Goal: Task Accomplishment & Management: Use online tool/utility

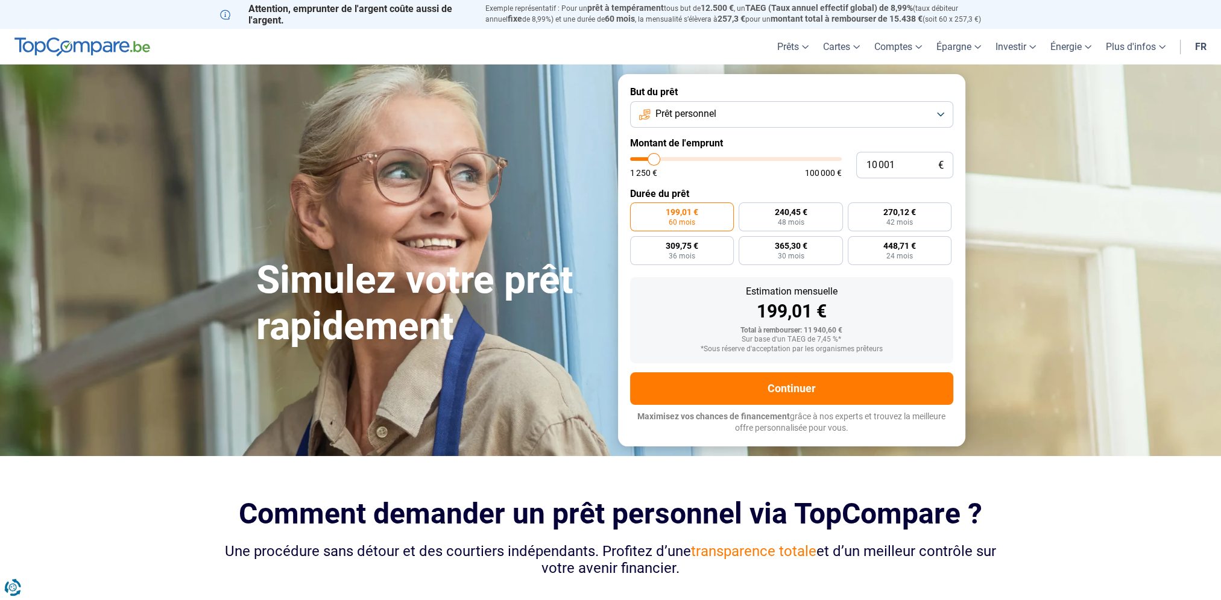
click at [940, 118] on button "Prêt personnel" at bounding box center [791, 114] width 323 height 27
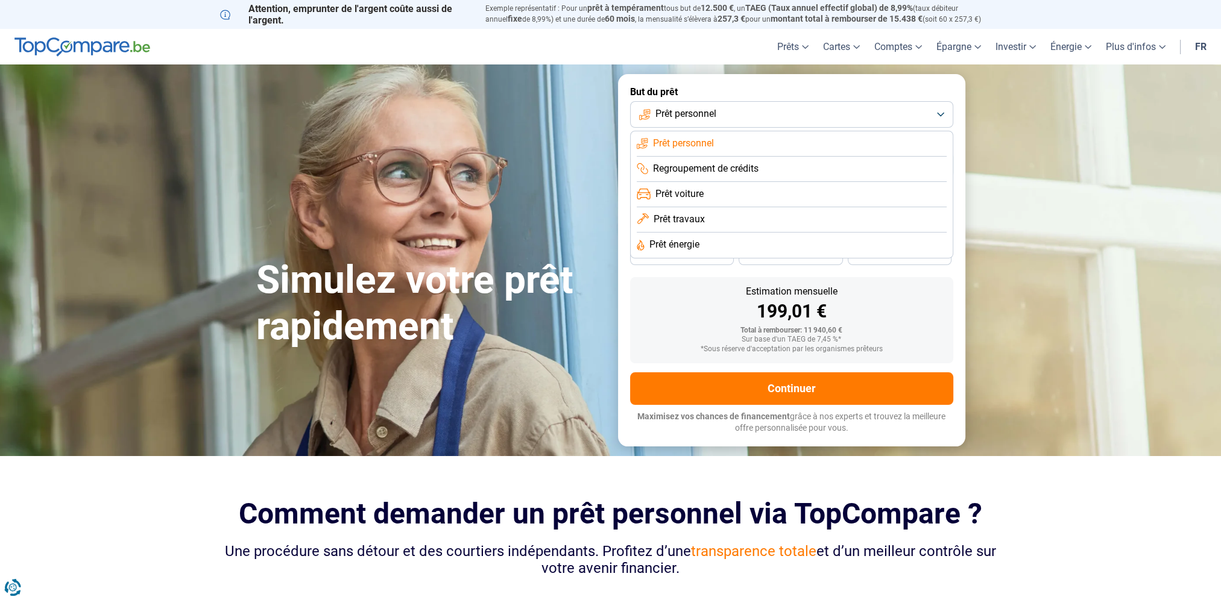
click at [684, 195] on span "Prêt voiture" at bounding box center [679, 193] width 48 height 13
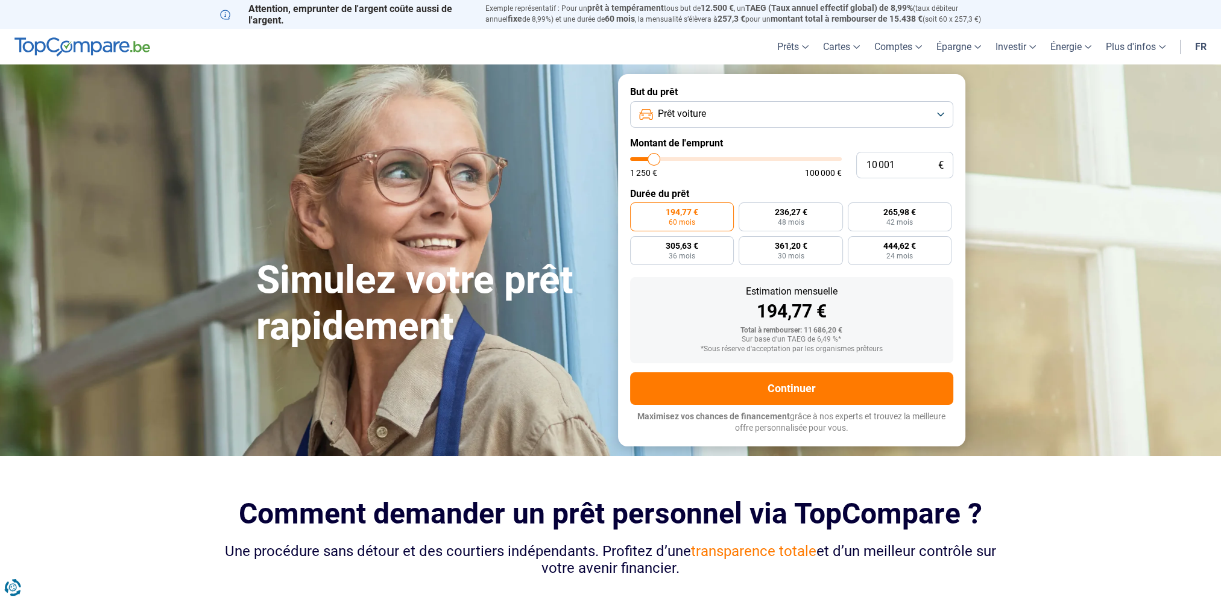
type input "10 750"
type input "10750"
type input "11 000"
type input "11000"
type input "11 250"
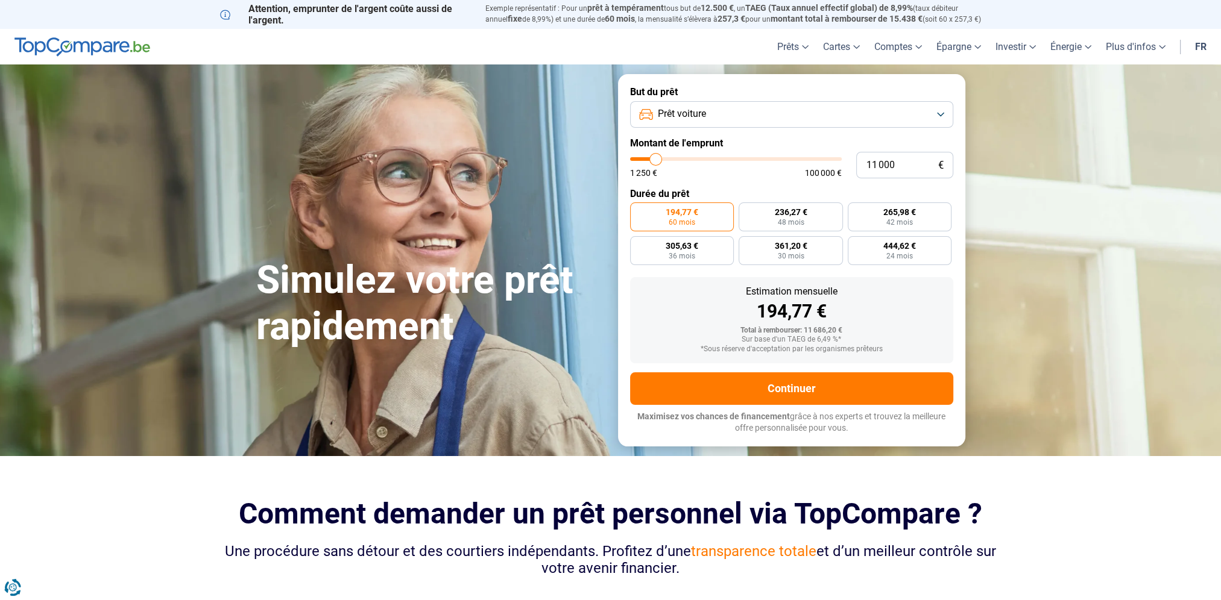
type input "11250"
type input "11 500"
type input "11500"
type input "11 750"
type input "11750"
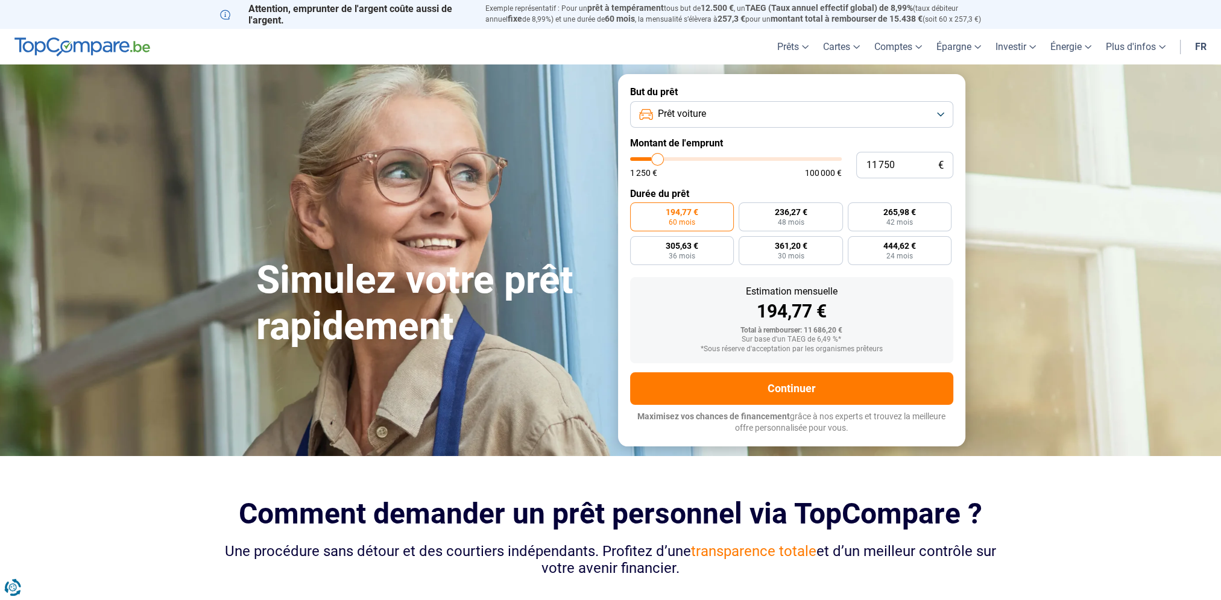
type input "12 000"
type input "12000"
type input "12 250"
type input "12250"
type input "12 500"
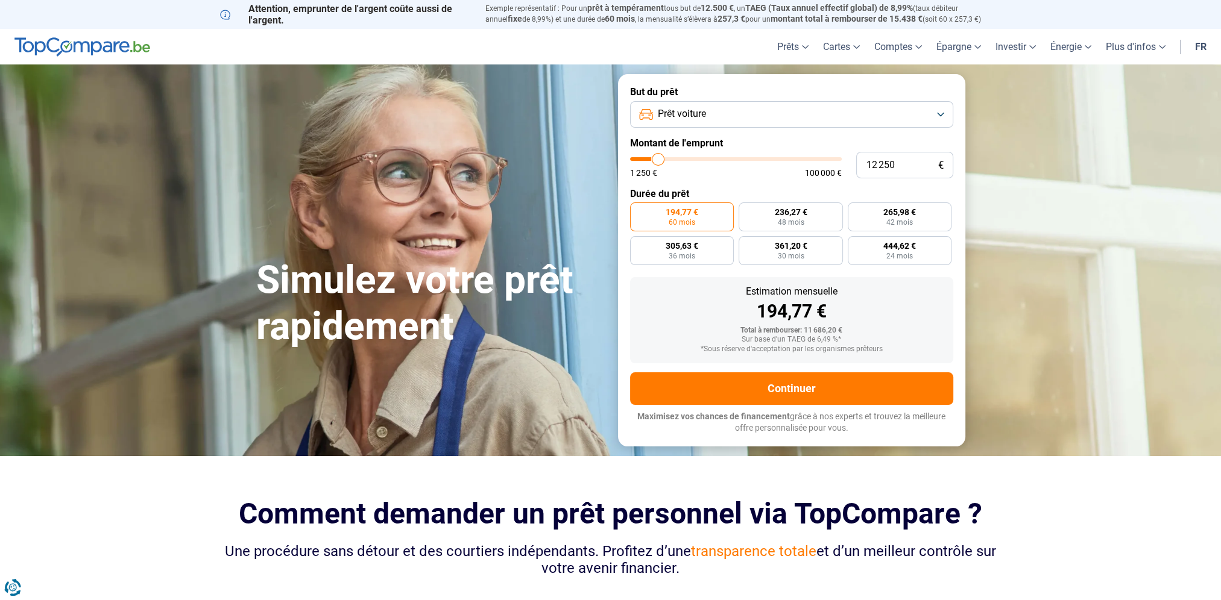
type input "12500"
type input "12 750"
type input "12750"
type input "13 250"
type input "13250"
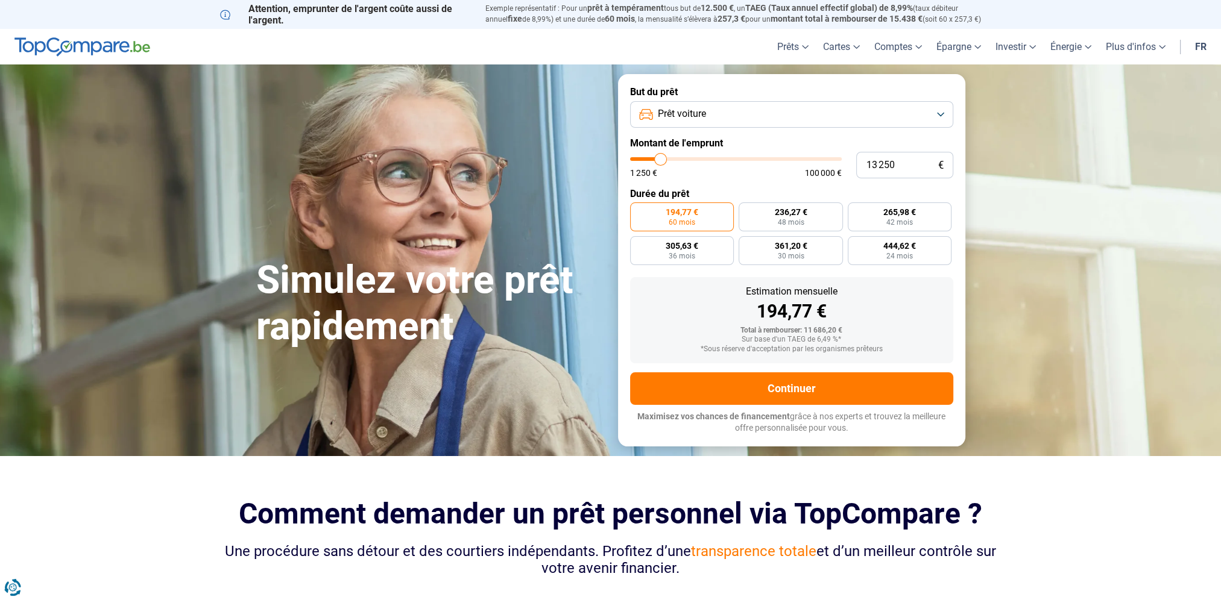
type input "13 500"
type input "13500"
type input "13 750"
type input "13750"
type input "14 000"
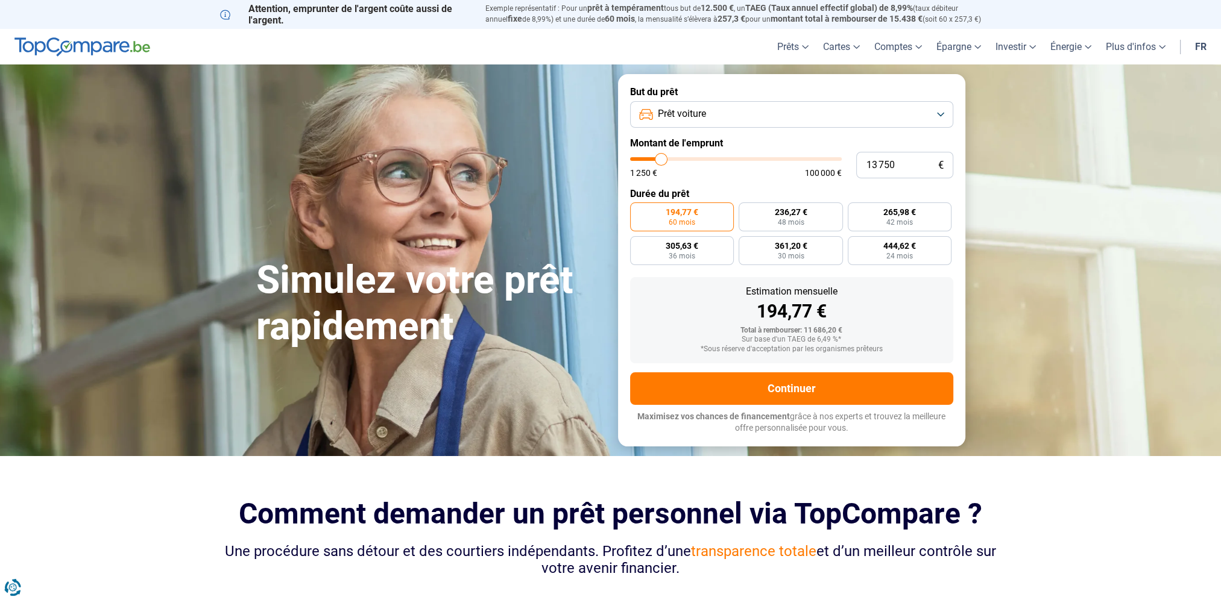
type input "14000"
type input "14 250"
type input "14250"
type input "14 500"
type input "14500"
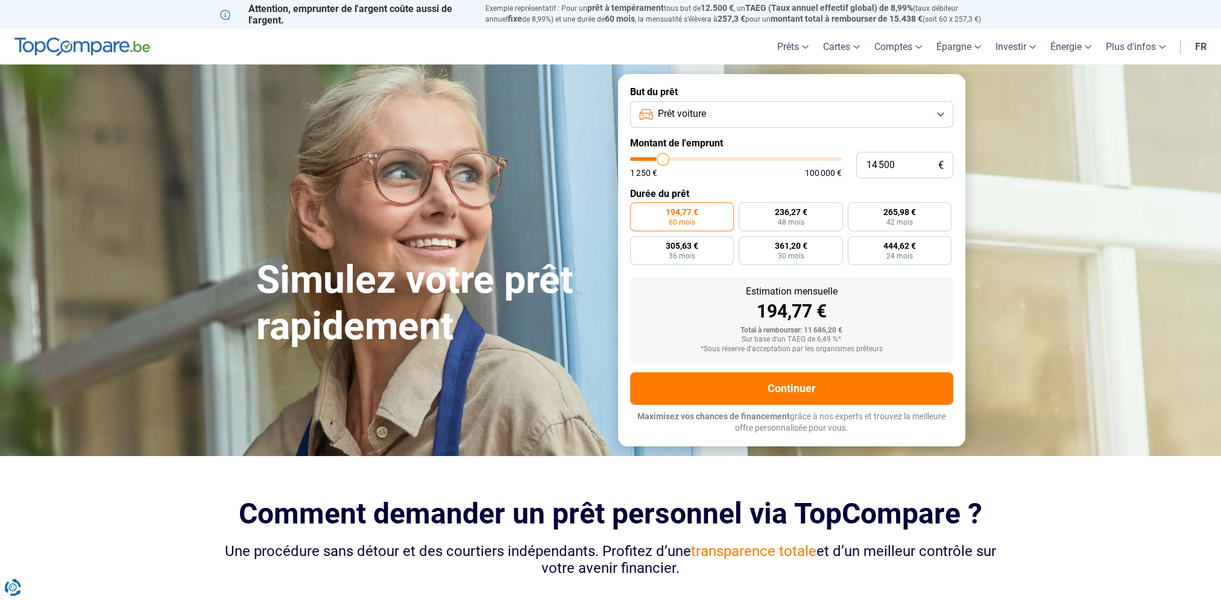
type input "15 000"
type input "15000"
type input "15 500"
type input "15500"
type input "16 000"
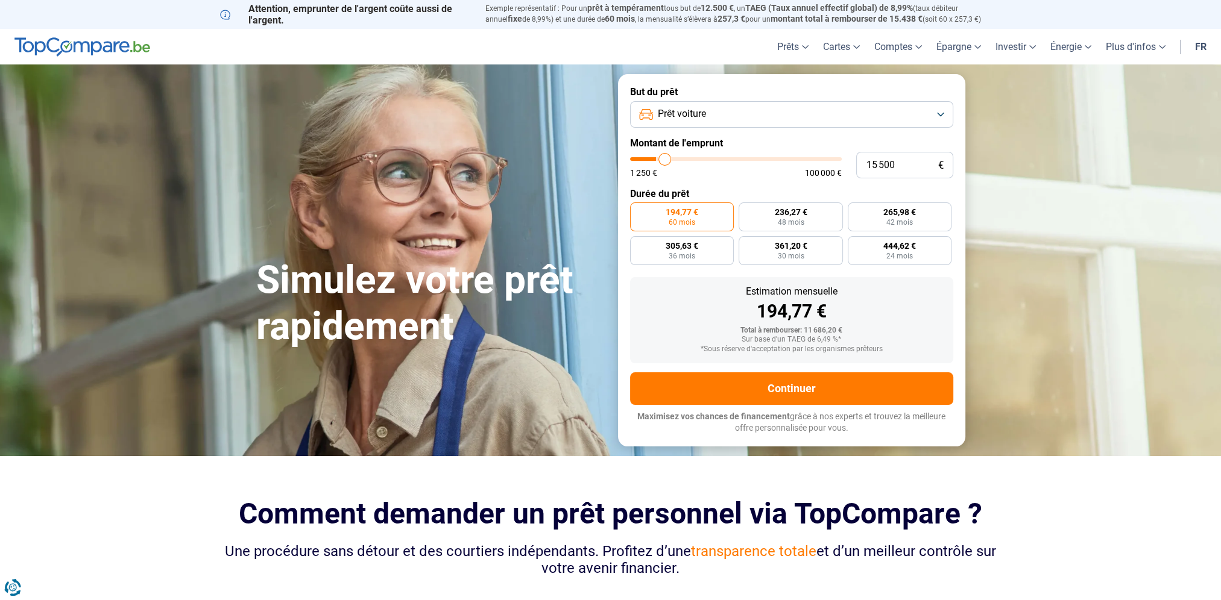
type input "16000"
type input "16 250"
type input "16250"
type input "16 500"
type input "16500"
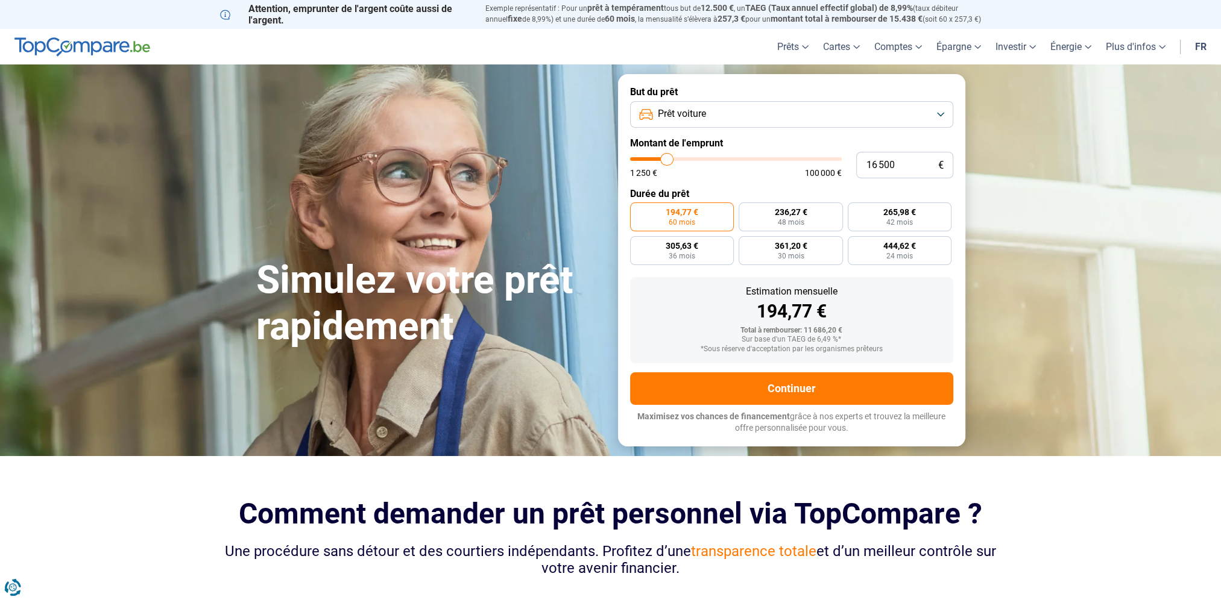
type input "17 000"
type input "17000"
type input "17 250"
type input "17250"
type input "17 500"
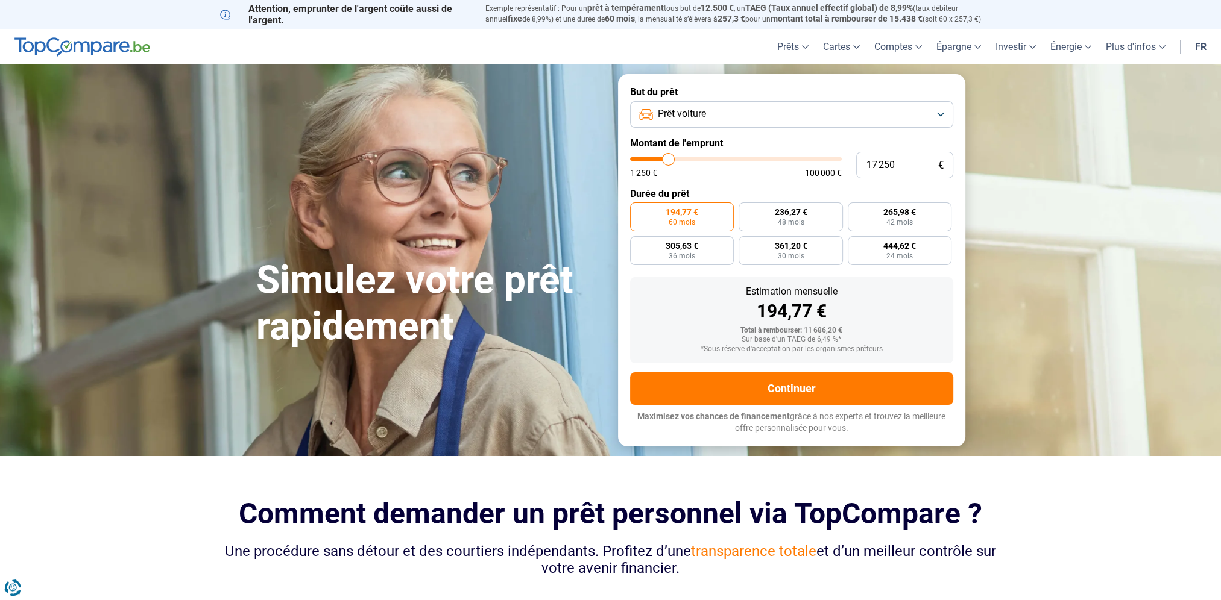
type input "17500"
type input "17 750"
type input "17750"
type input "18 000"
type input "18000"
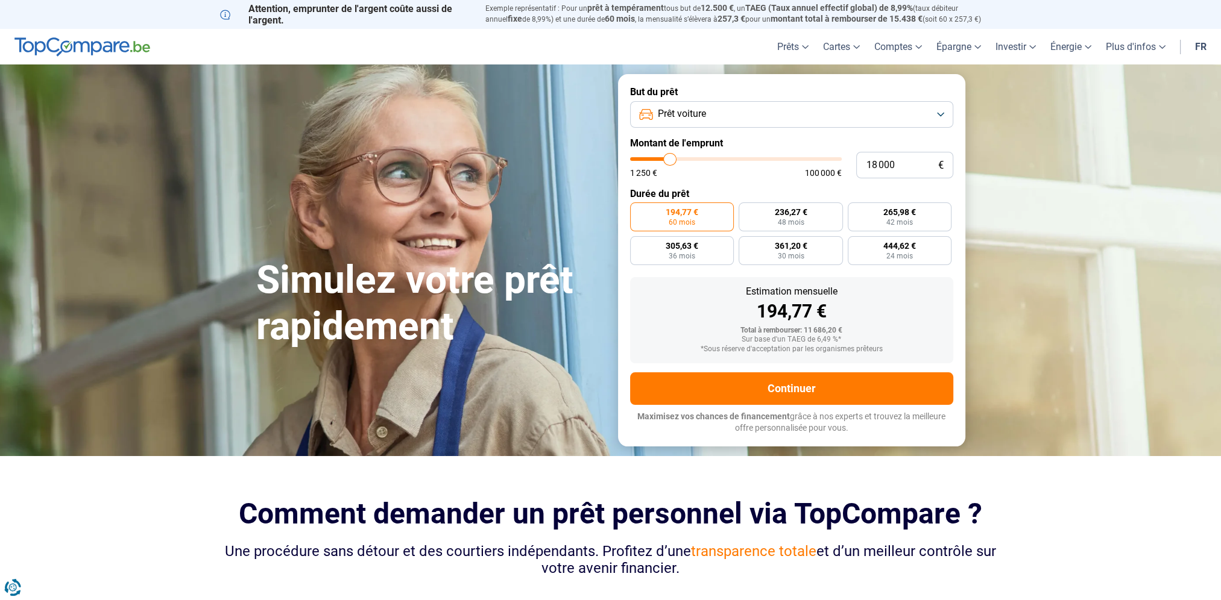
type input "18 250"
type input "18250"
type input "18 500"
type input "18500"
type input "18 750"
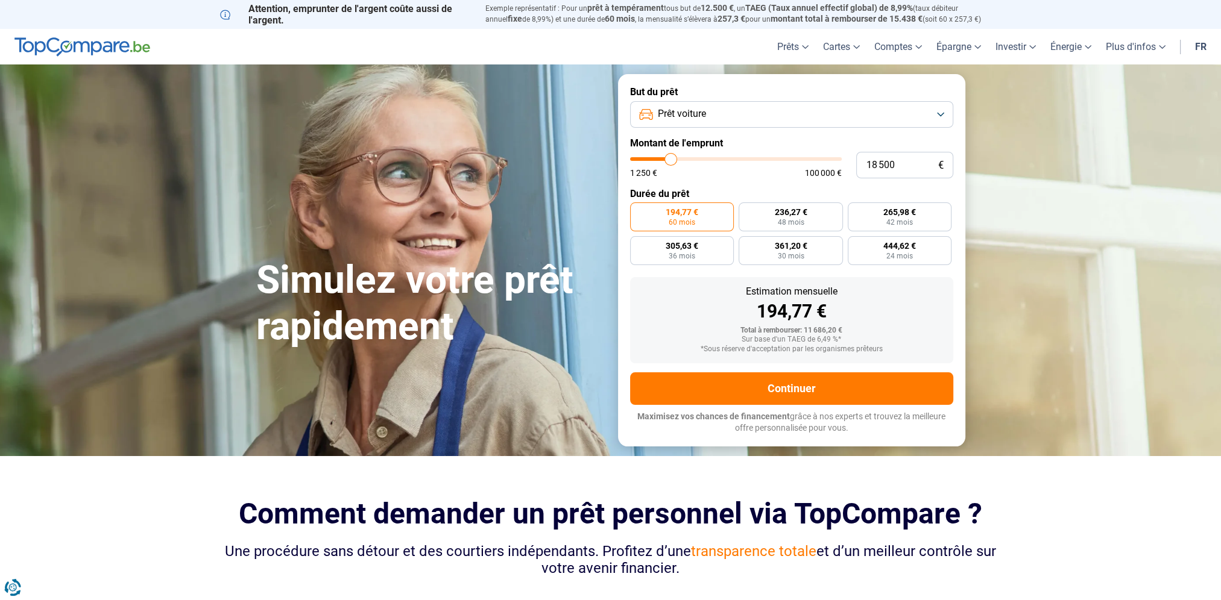
type input "18750"
type input "19 000"
type input "19000"
type input "19 250"
type input "19250"
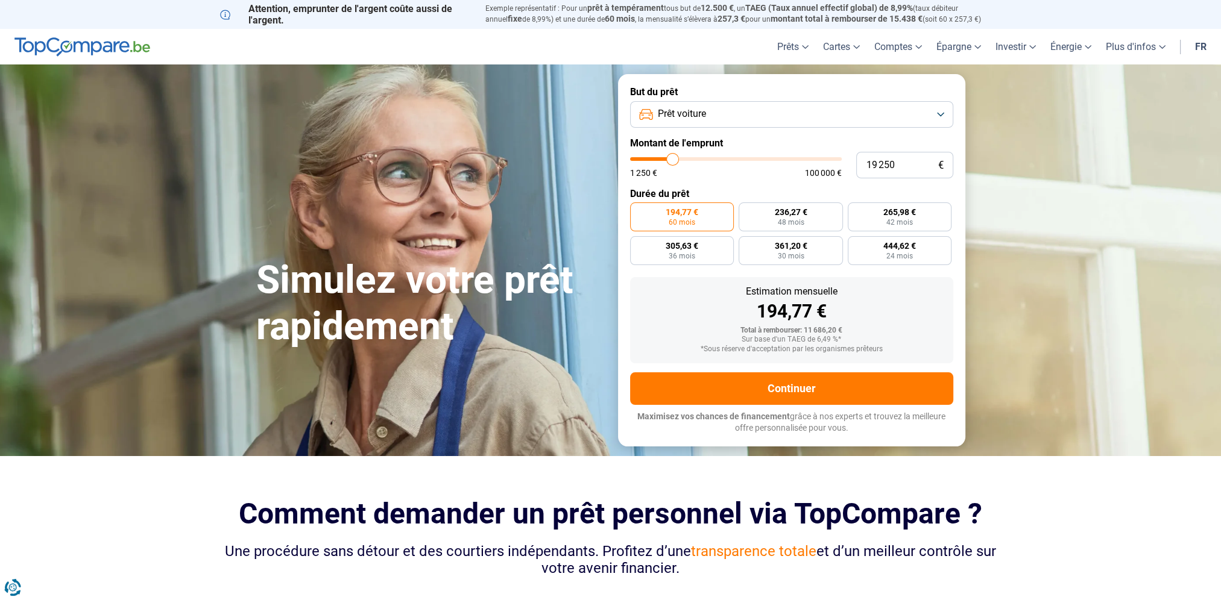
type input "19 500"
type input "19500"
type input "19 750"
type input "19750"
type input "20 000"
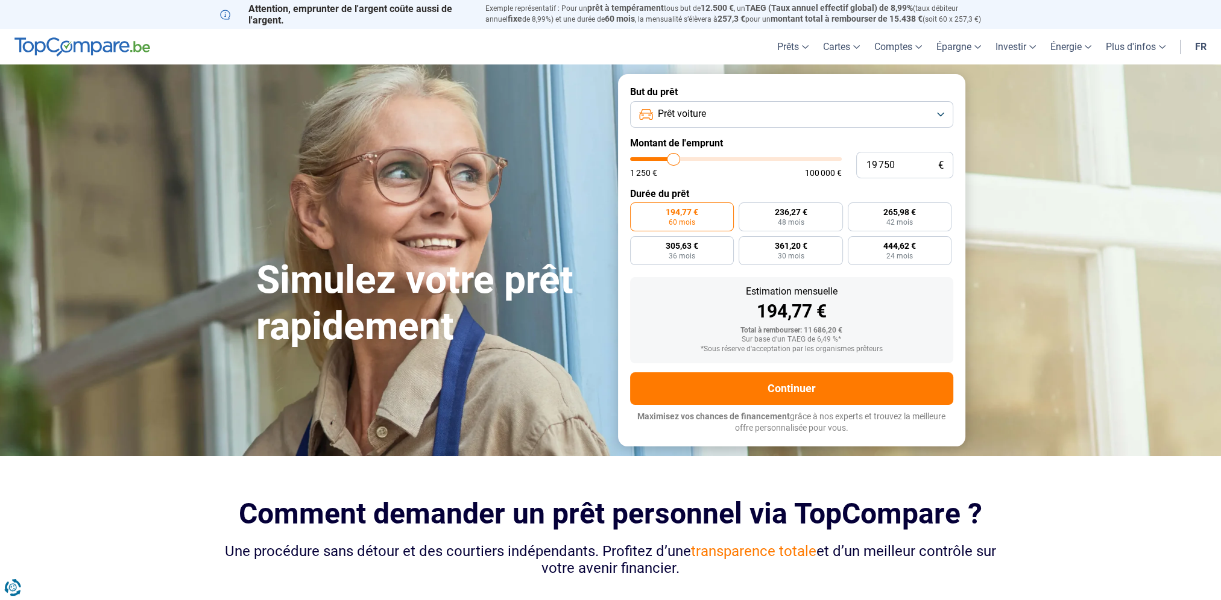
type input "20000"
type input "20 250"
type input "20250"
type input "20 500"
type input "20500"
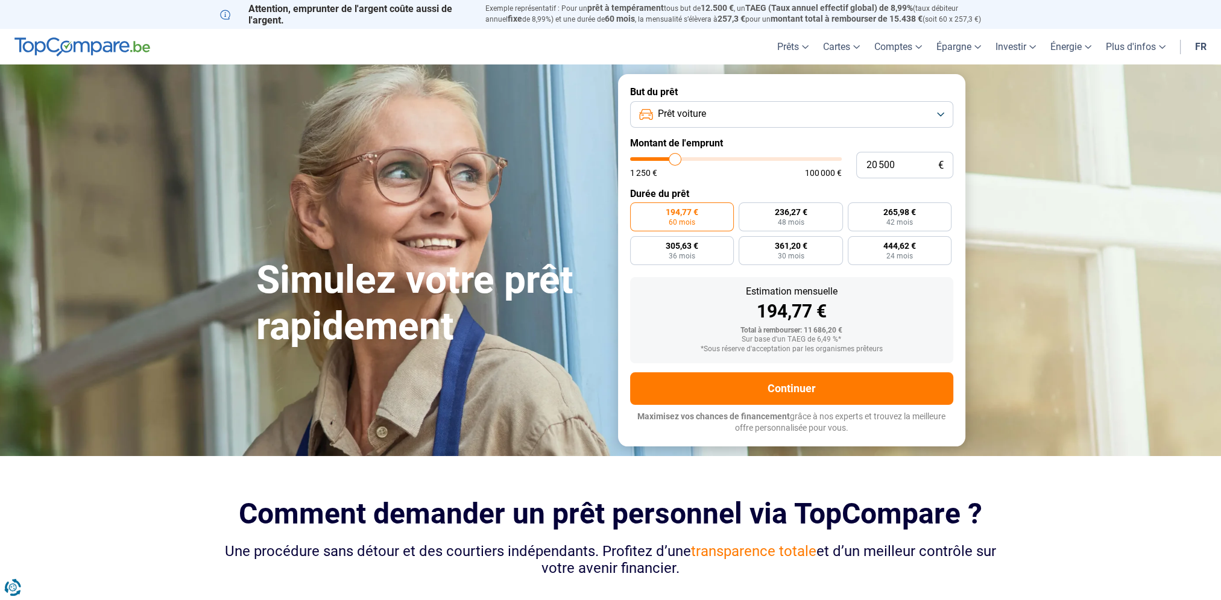
type input "20 750"
type input "20750"
type input "21 000"
type input "21000"
type input "21 250"
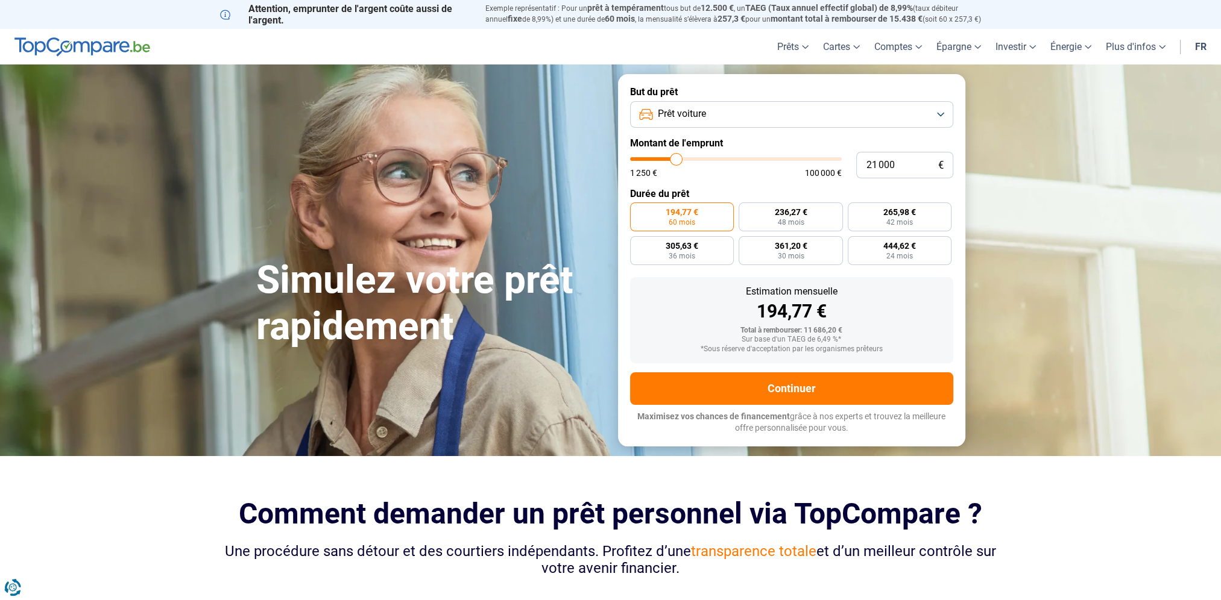
type input "21250"
type input "21 000"
type input "21000"
type input "20 500"
type input "20500"
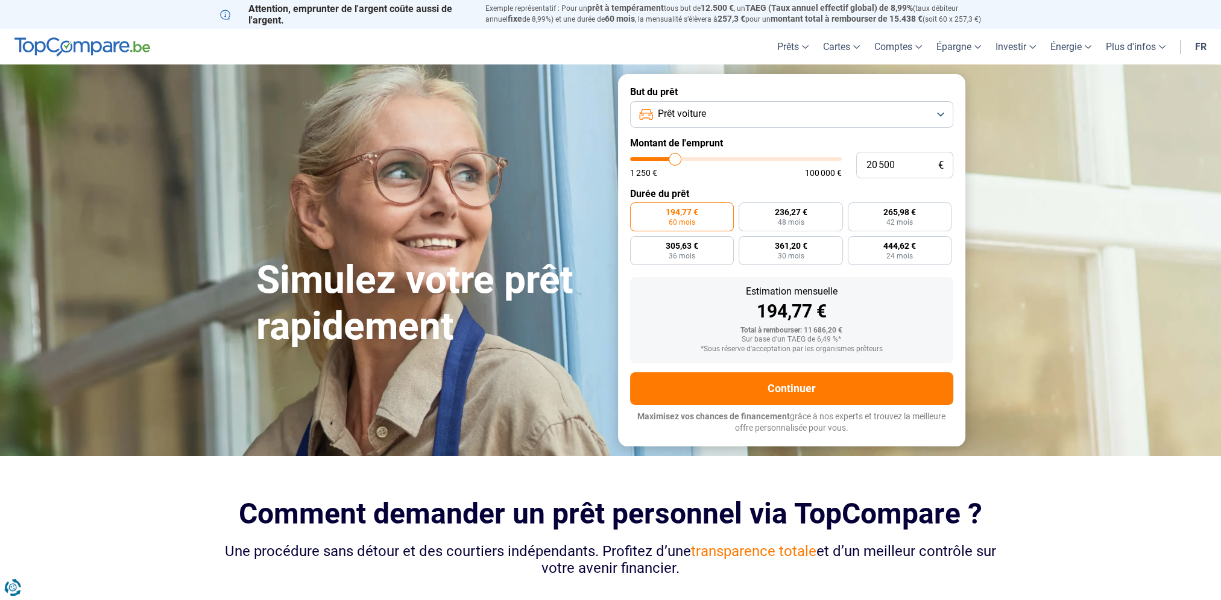
type input "20 250"
type input "20250"
type input "20 000"
type input "20000"
type input "19 750"
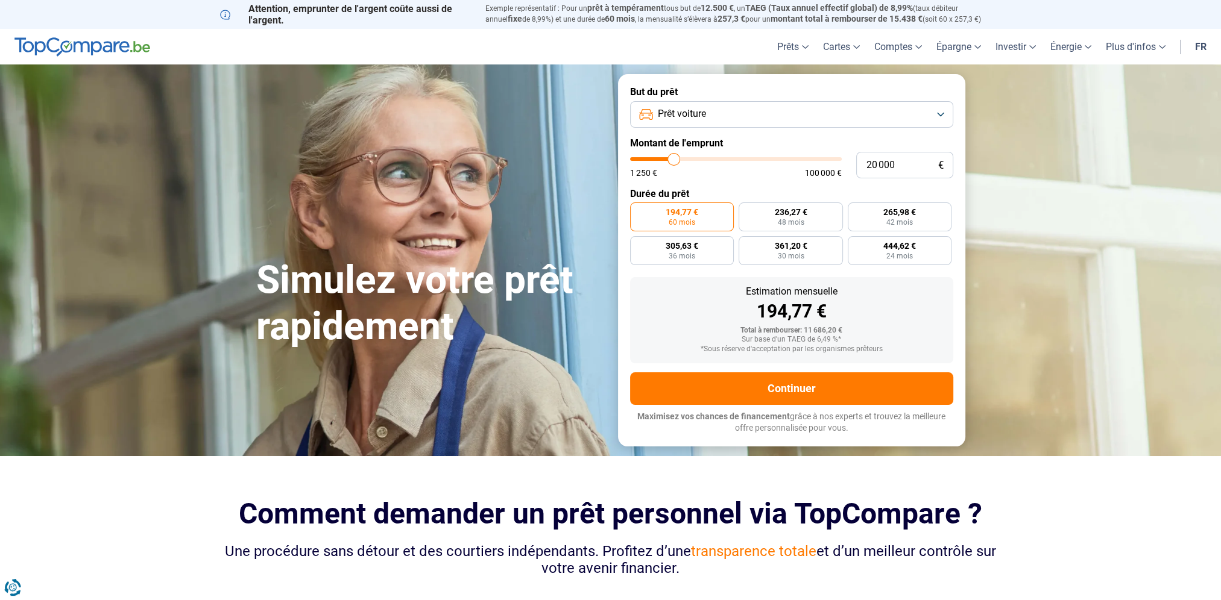
type input "19750"
type input "19 500"
type input "19500"
type input "19 250"
type input "19250"
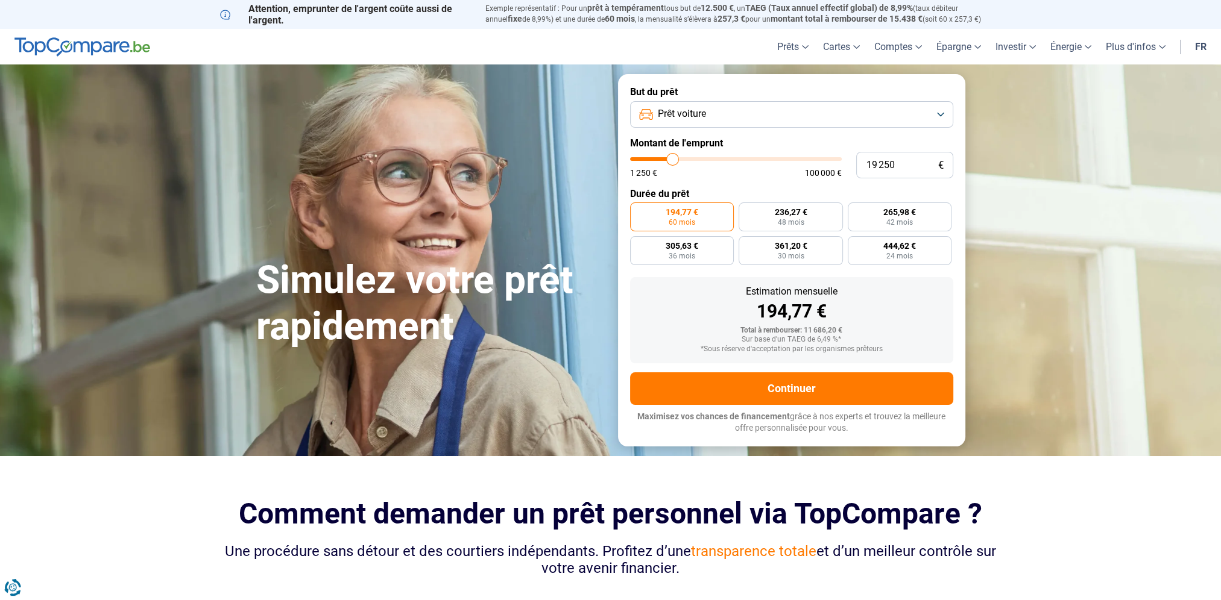
type input "19 000"
type input "19000"
type input "18 750"
type input "18750"
type input "18 500"
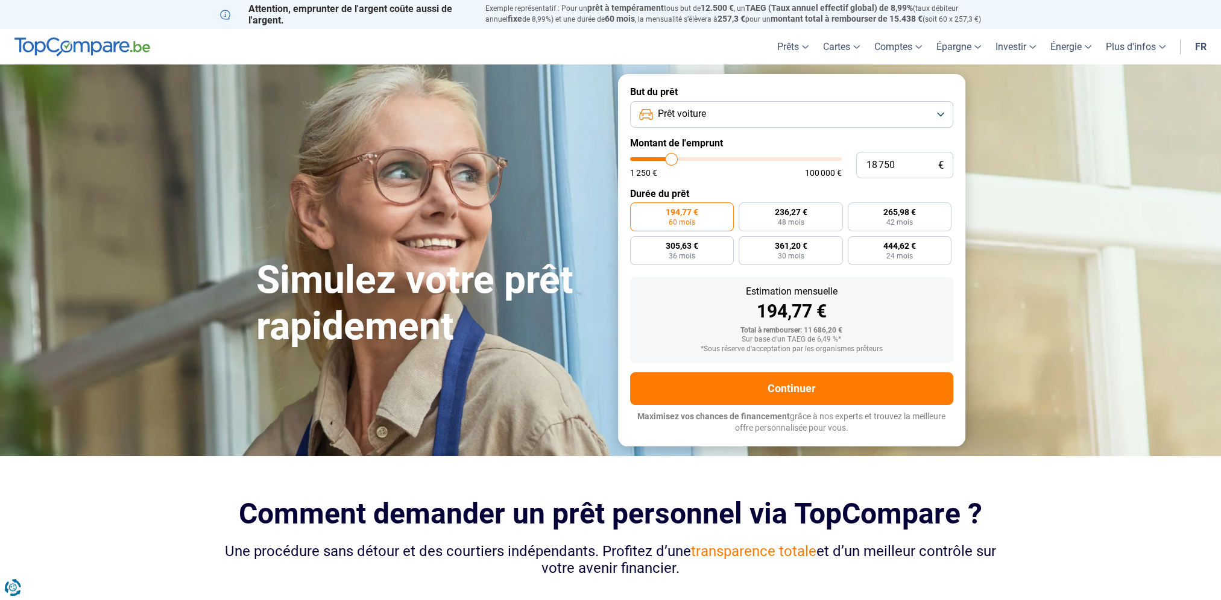
type input "18500"
type input "18 250"
type input "18250"
type input "18 000"
type input "18000"
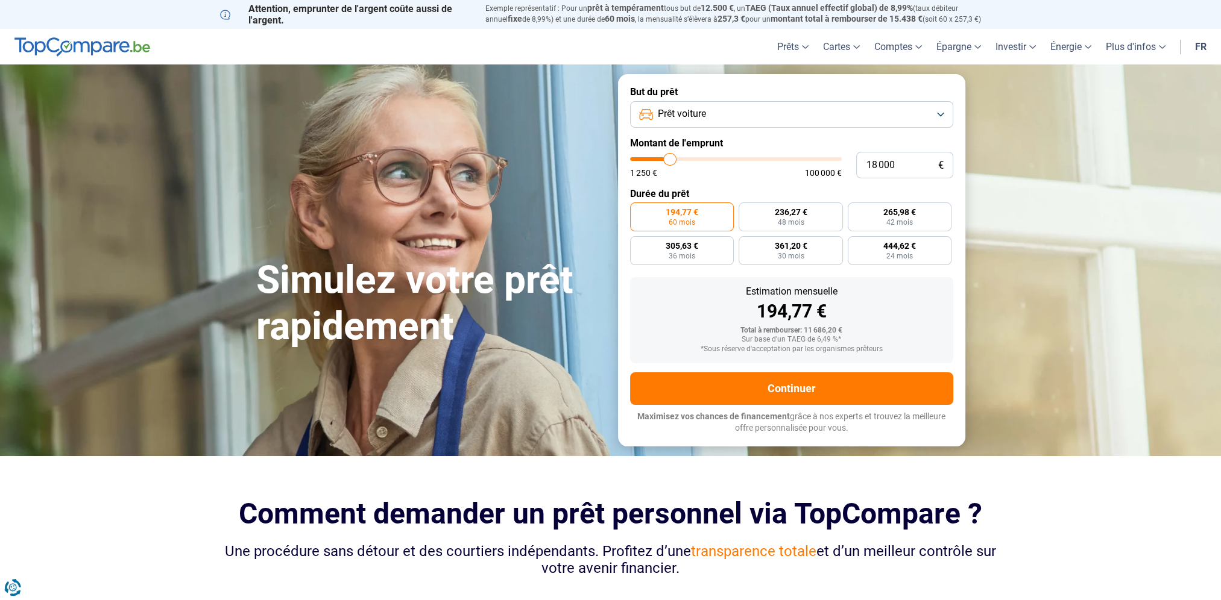
type input "17 750"
type input "17750"
type input "17 500"
type input "17500"
type input "17 250"
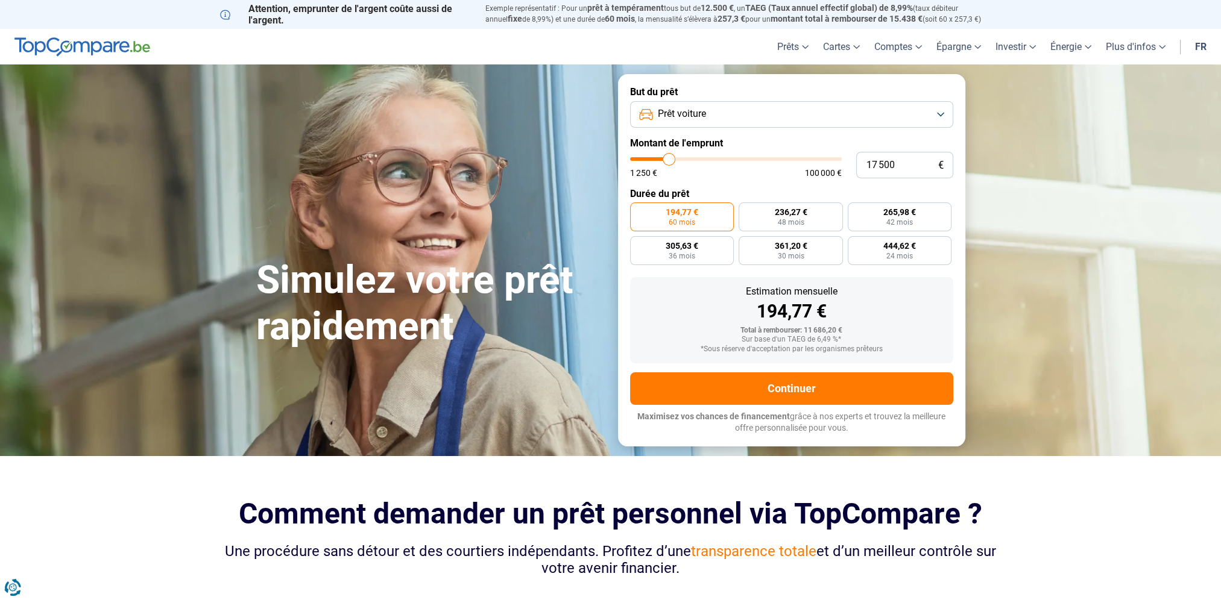
type input "17250"
type input "17 000"
type input "17000"
type input "16 750"
type input "16750"
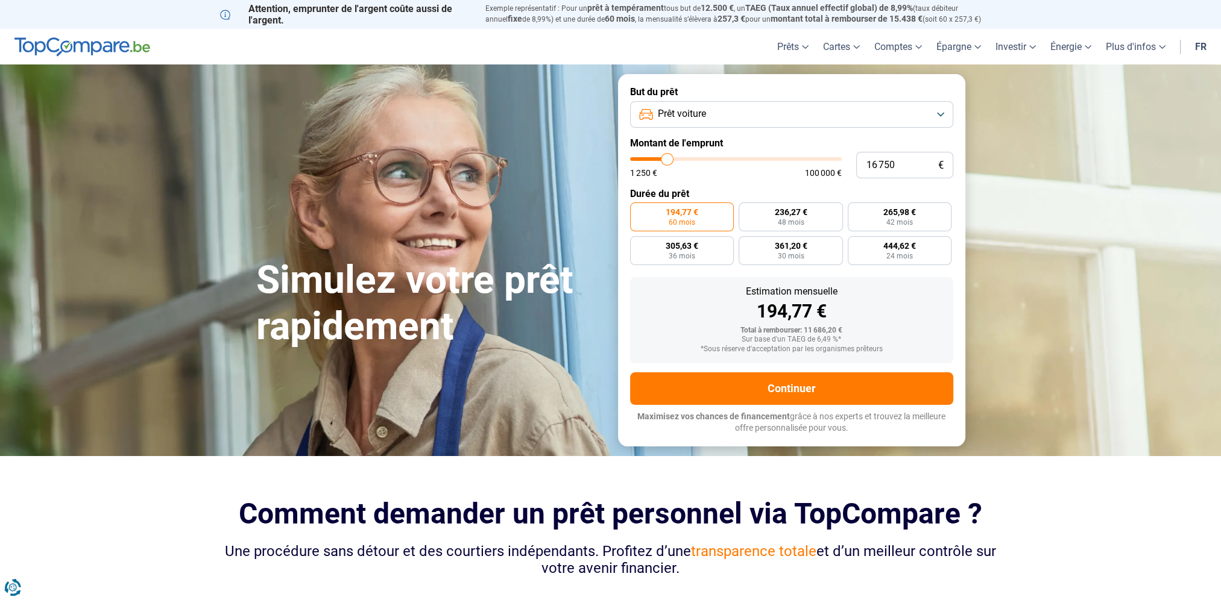
type input "16 500"
type input "16500"
type input "16 250"
type input "16250"
type input "16 000"
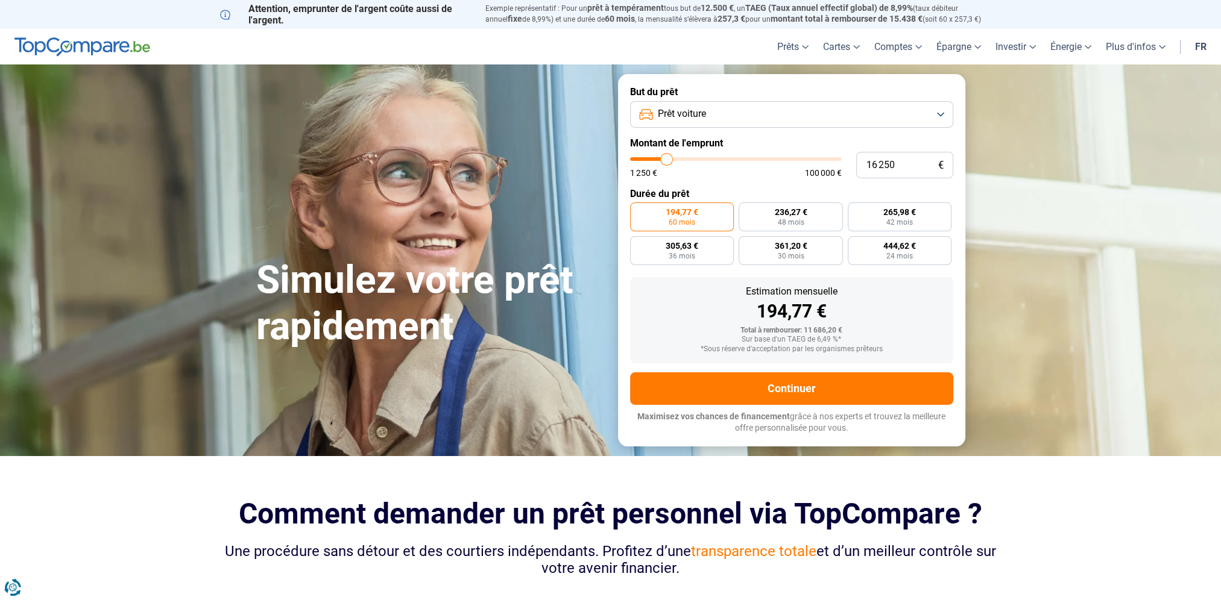
type input "16000"
type input "15 750"
type input "15750"
type input "15 500"
type input "15500"
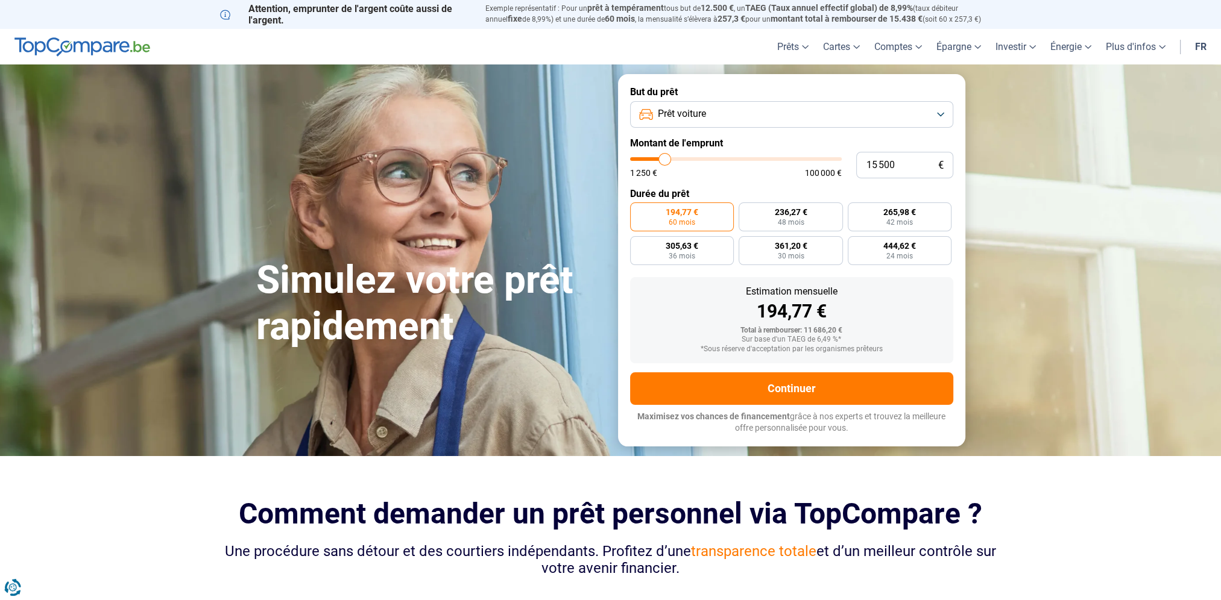
type input "15 000"
type input "15000"
type input "14 750"
type input "14750"
type input "14 500"
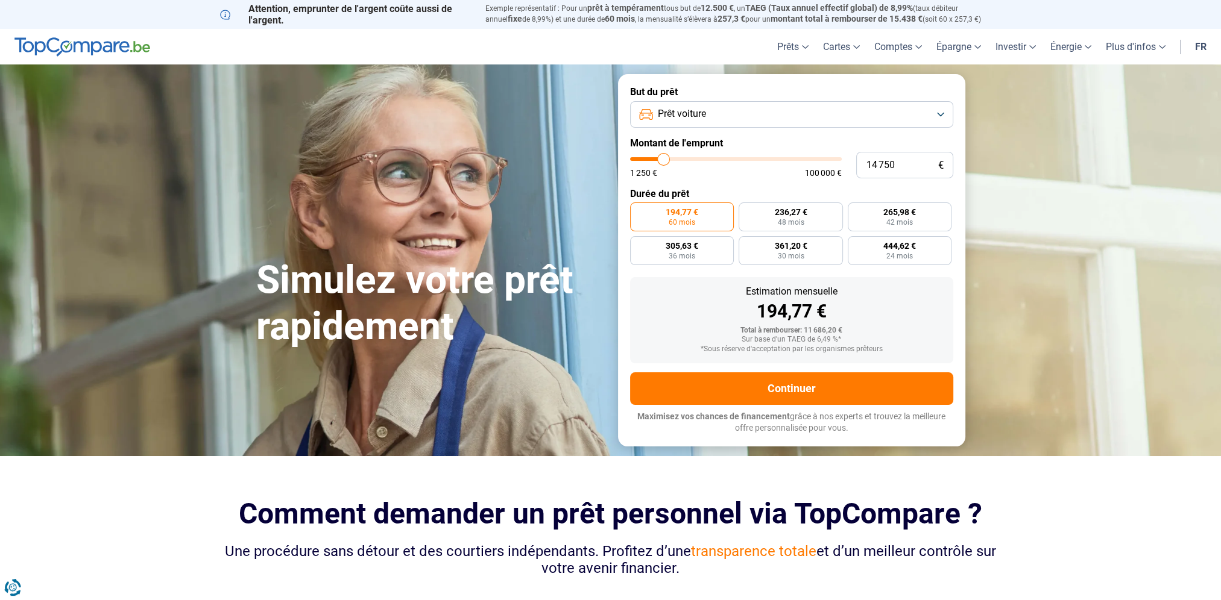
type input "14500"
type input "14 250"
type input "14250"
type input "14 000"
type input "14000"
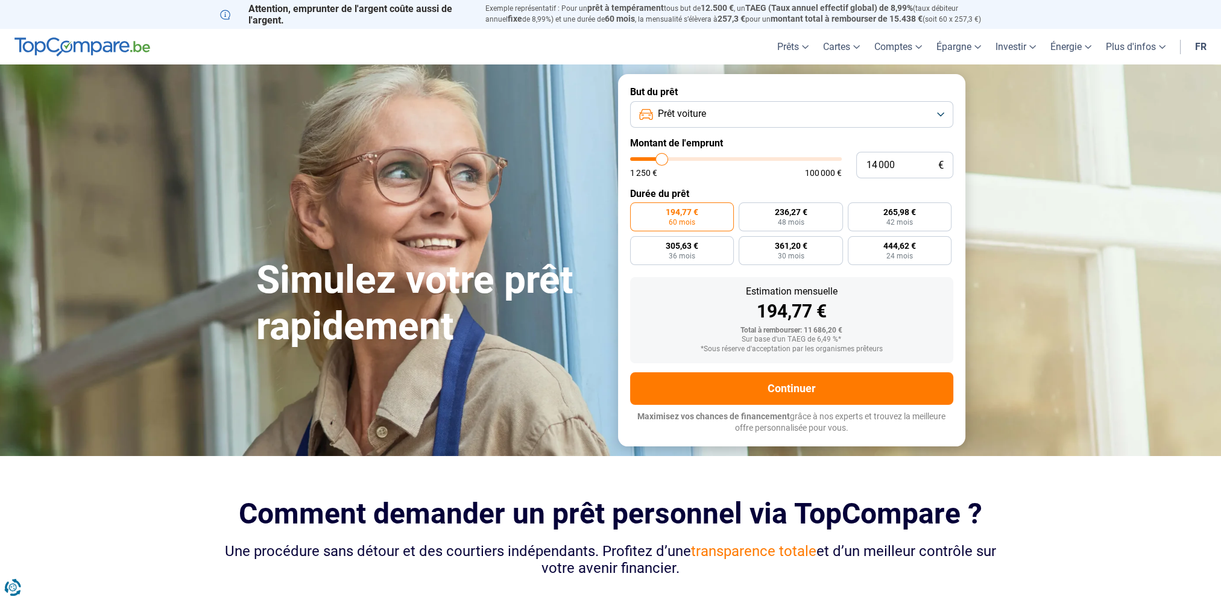
type input "13 750"
type input "13750"
type input "13 250"
type input "13250"
type input "12 750"
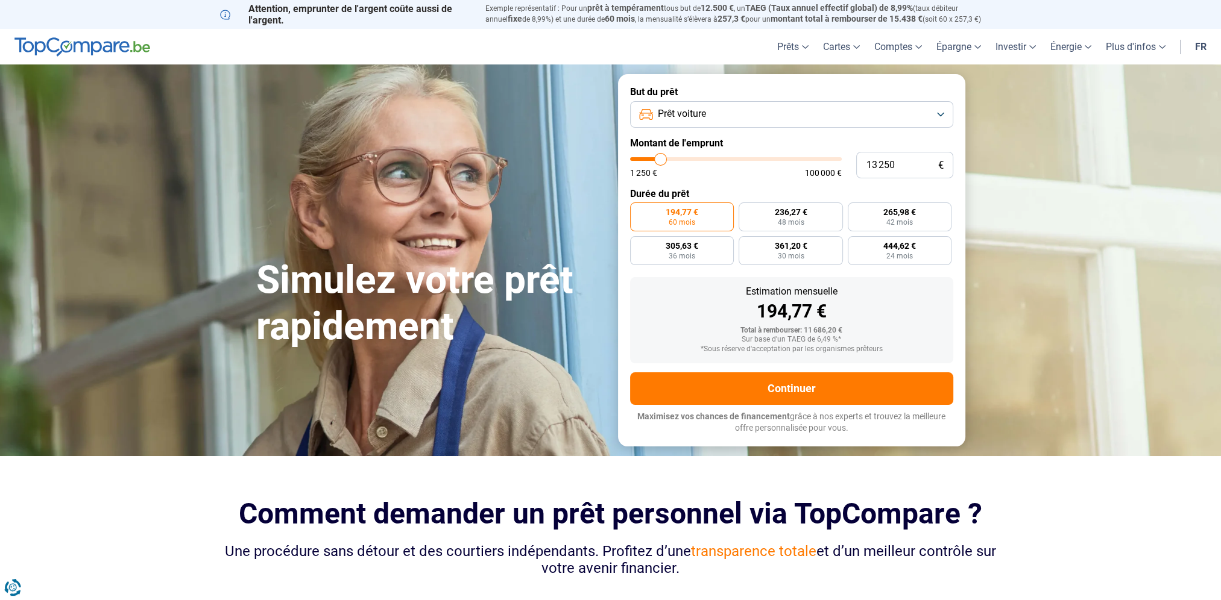
type input "12750"
type input "12 500"
type input "12500"
type input "12 250"
type input "12250"
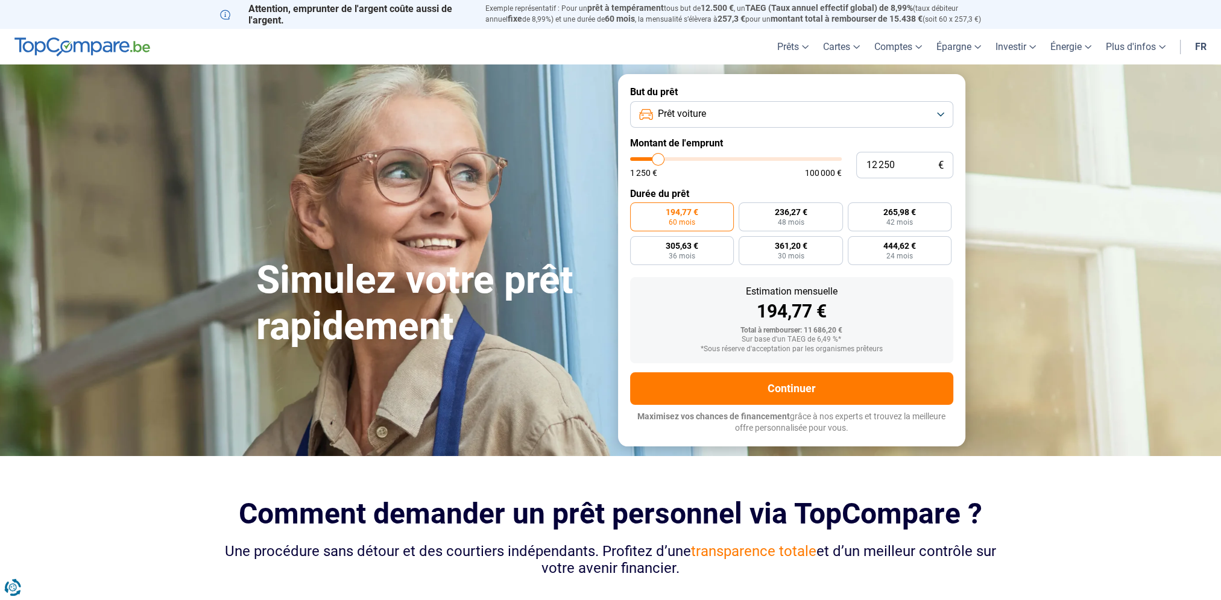
type input "11 750"
type input "11750"
type input "11 500"
type input "11500"
type input "11 250"
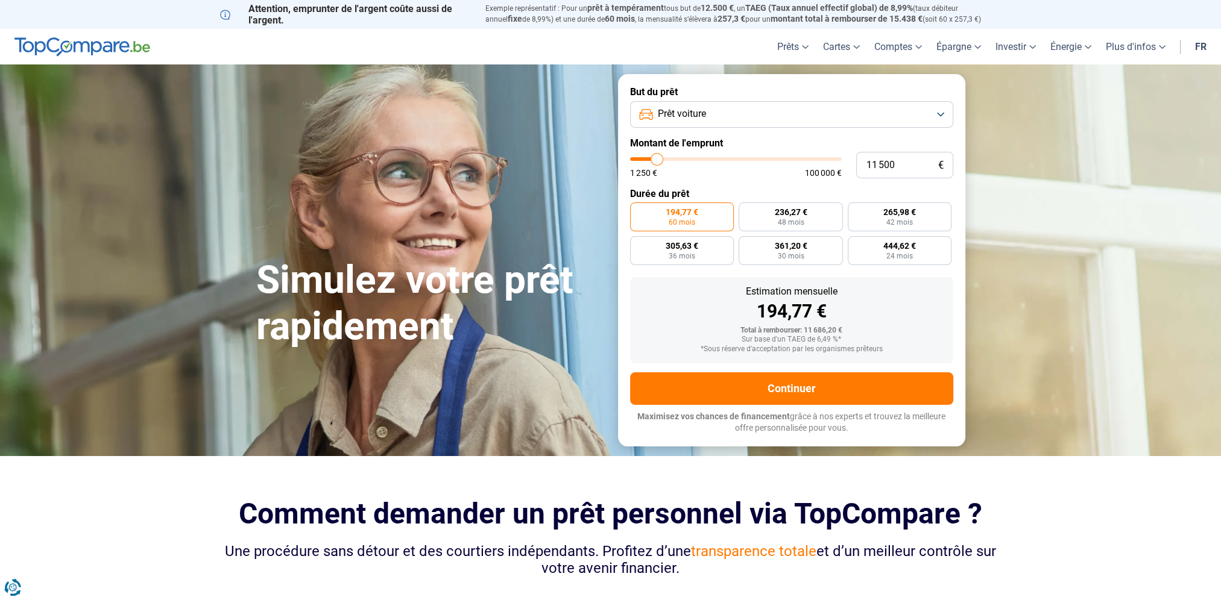
type input "11250"
type input "11 000"
type input "11000"
type input "10 750"
type input "10750"
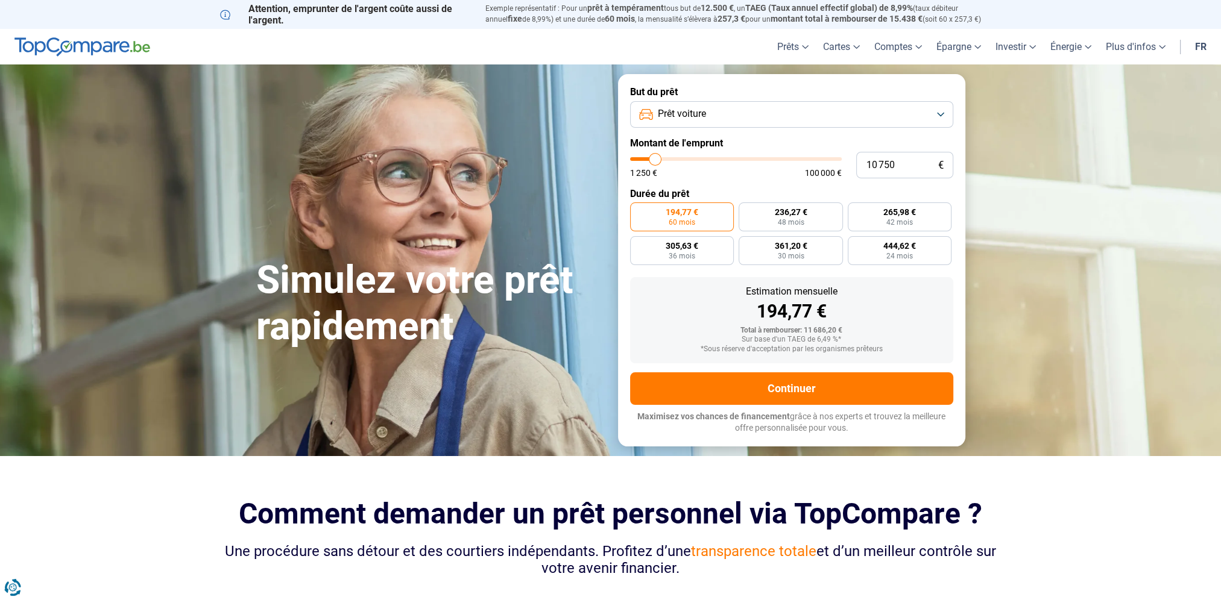
type input "10 500"
type input "10500"
type input "10 250"
type input "10250"
type input "10 000"
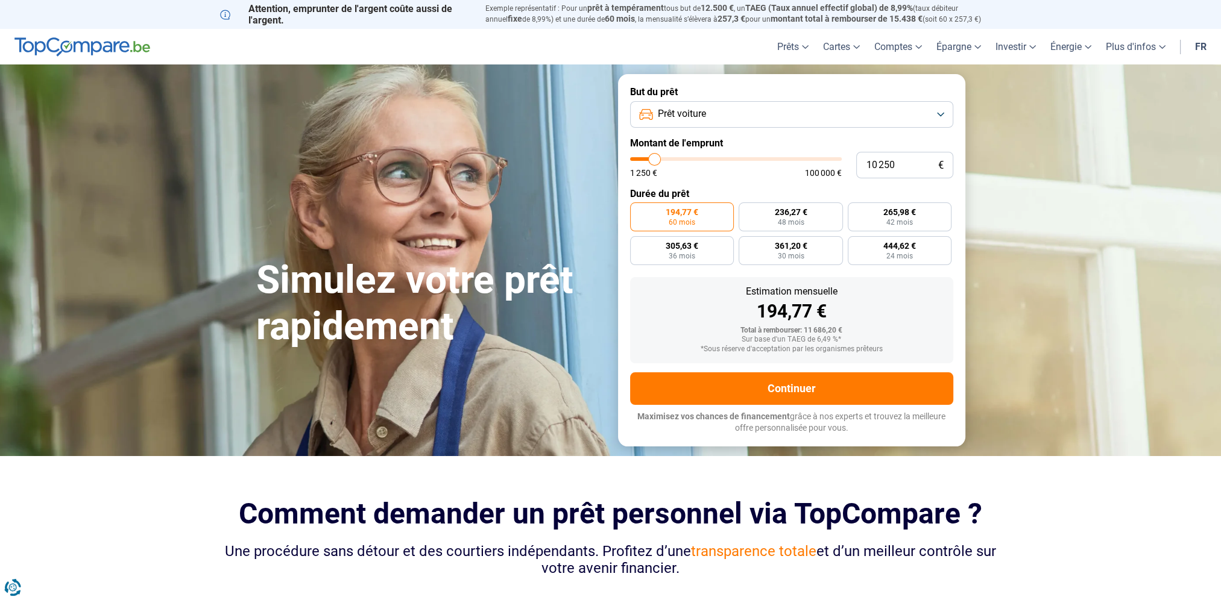
type input "10000"
type input "9 750"
type input "9750"
type input "10 000"
type input "10000"
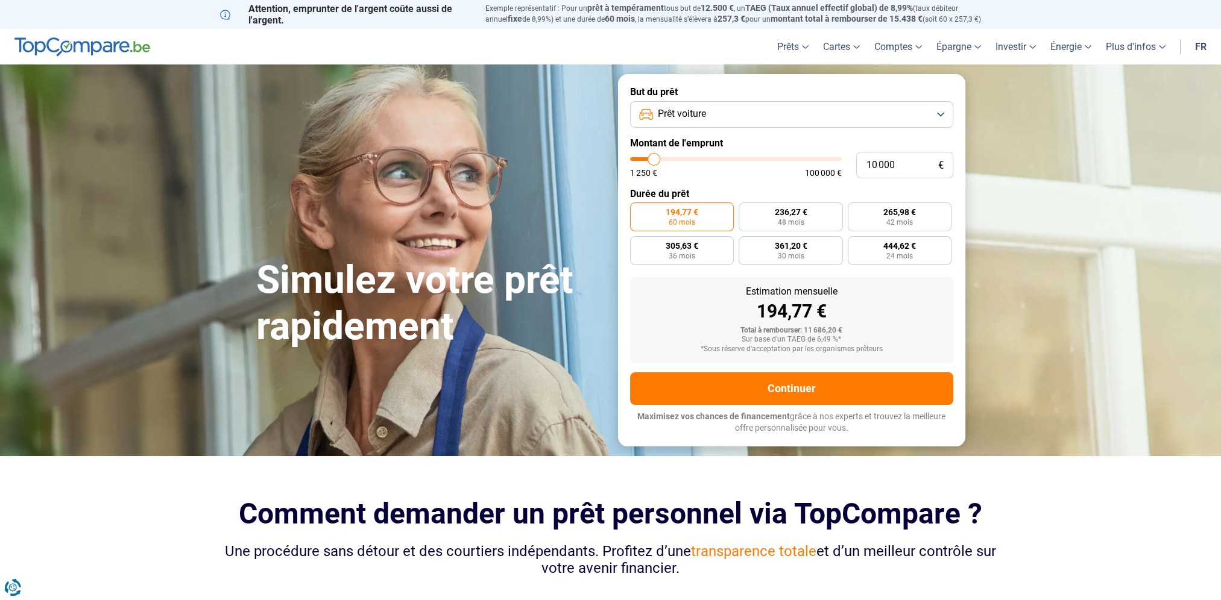
click at [654, 161] on input "range" at bounding box center [736, 159] width 212 height 4
radio input "true"
